Goal: Information Seeking & Learning: Check status

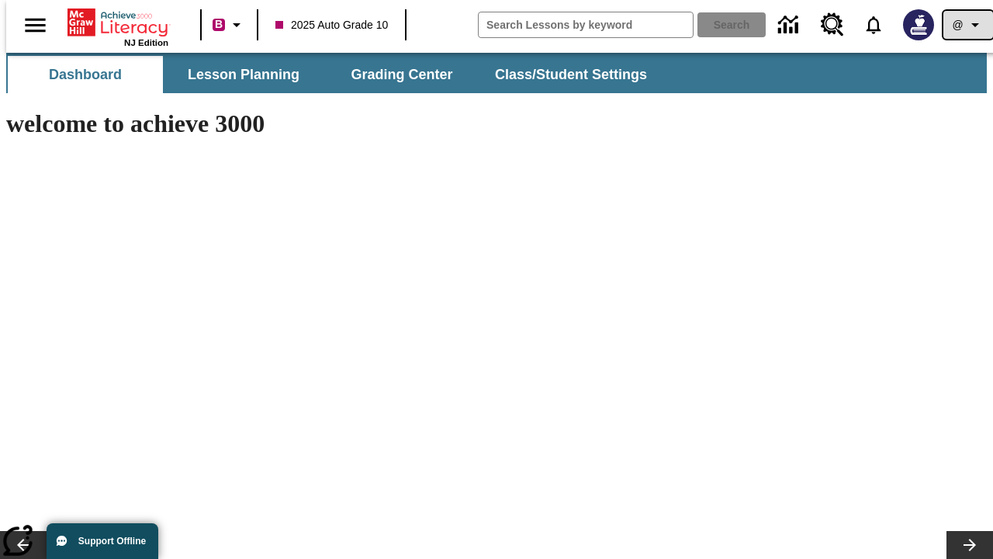
click at [966, 25] on icon "Profile/Settings" at bounding box center [975, 25] width 19 height 19
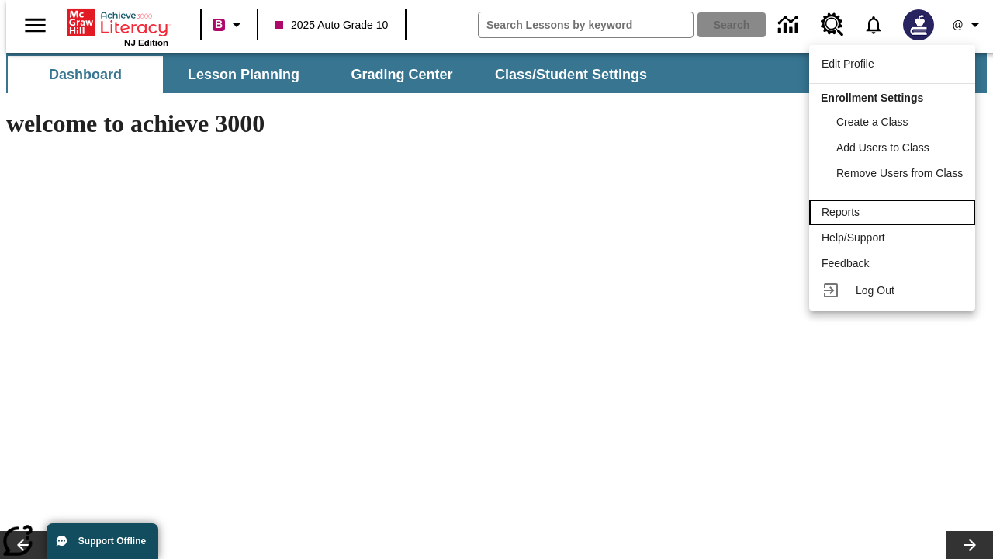
click at [895, 212] on div "Reports" at bounding box center [892, 212] width 141 height 16
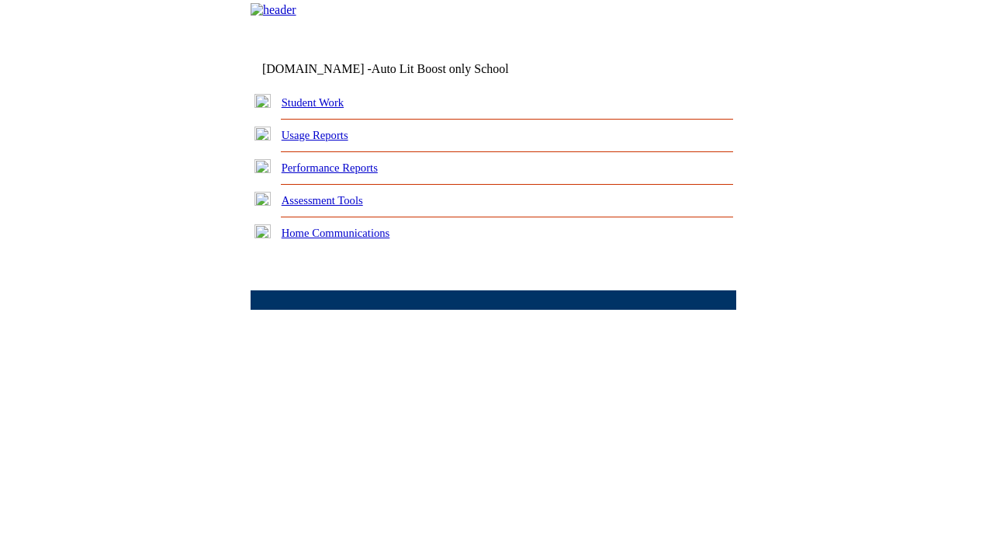
click at [345, 174] on link "Performance Reports" at bounding box center [330, 167] width 96 height 12
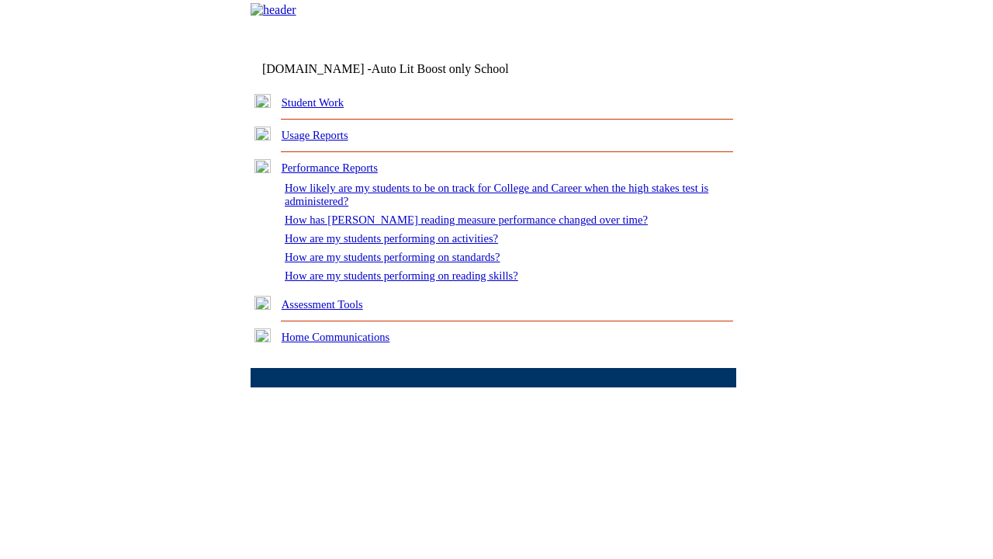
click at [408, 263] on link "How are my students performing on standards?" at bounding box center [393, 257] width 216 height 12
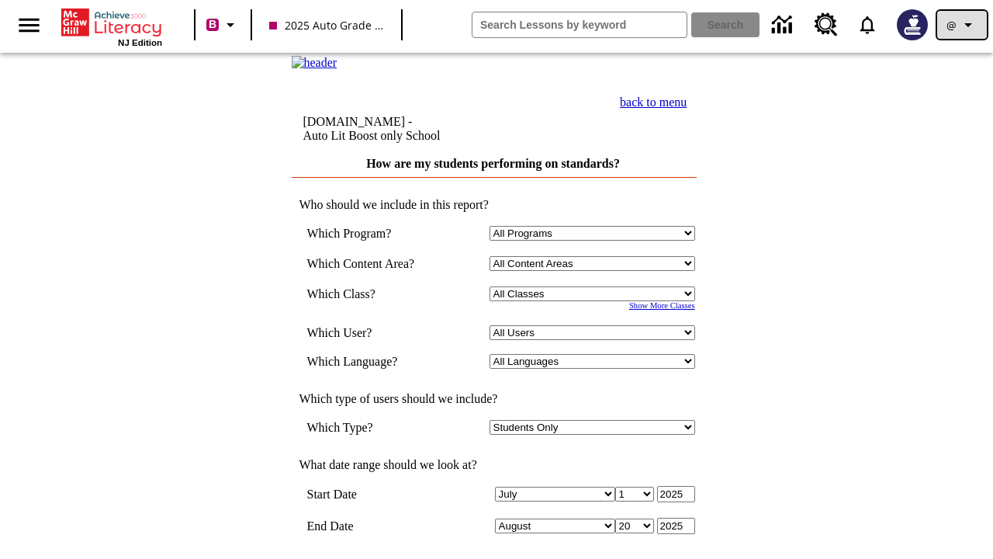
click at [962, 25] on icon "Profile/Settings" at bounding box center [968, 25] width 19 height 19
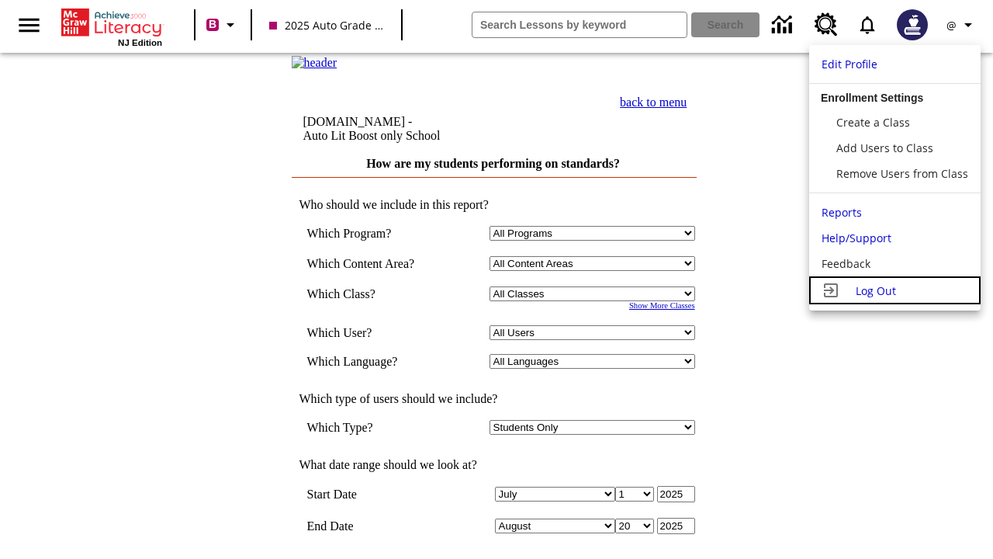
click at [895, 290] on span "Log Out" at bounding box center [876, 290] width 40 height 15
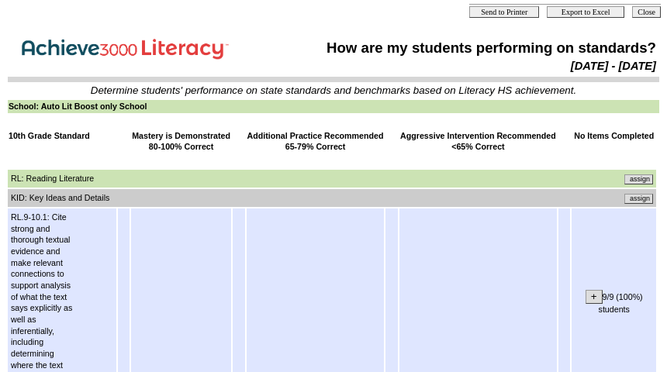
click at [645, 197] on input "assign" at bounding box center [639, 199] width 29 height 10
